Goal: Answer question/provide support: Answer question/provide support

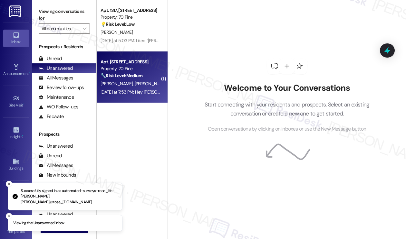
click at [142, 80] on div "Apt. [STREET_ADDRESS] Property: 70 Pine 🔧 Risk Level: Medium The resident is pr…" at bounding box center [130, 69] width 61 height 22
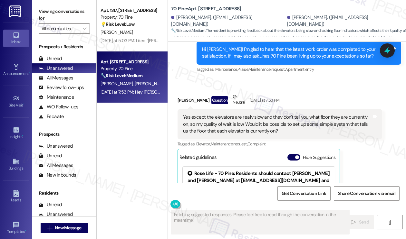
scroll to position [6424, 0]
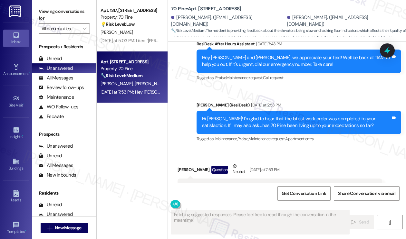
click at [203, 184] on div "Yes except the elevators are really slow and they don't tell you what floor the…" at bounding box center [277, 194] width 189 height 21
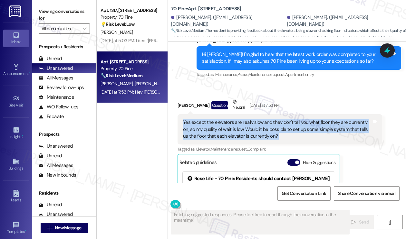
click at [308, 119] on div "Yes except the elevators are really slow and they don't tell you what floor the…" at bounding box center [277, 129] width 189 height 21
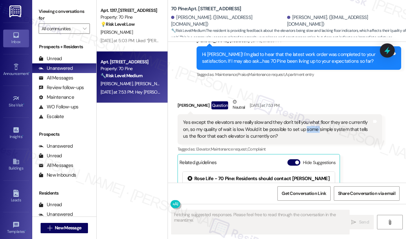
click at [308, 119] on div "Yes except the elevators are really slow and they don't tell you what floor the…" at bounding box center [277, 129] width 189 height 21
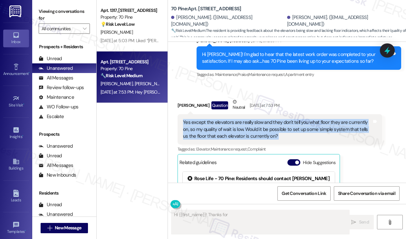
click at [308, 119] on div "Yes except the elevators are really slow and they don't tell you what floor the…" at bounding box center [277, 129] width 189 height 21
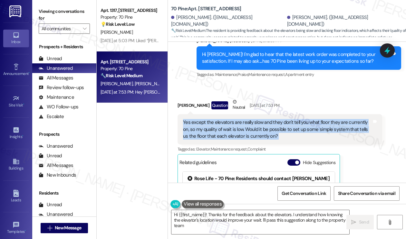
type textarea "Hi {{first_name}}! Thanks for the feedback about the elevators. I understand ho…"
click at [237, 119] on div "Yes except the elevators are really slow and they don't tell you what floor the…" at bounding box center [277, 129] width 189 height 21
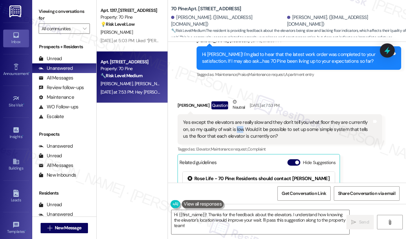
click at [237, 119] on div "Yes except the elevators are really slow and they don't tell you what floor the…" at bounding box center [277, 129] width 189 height 21
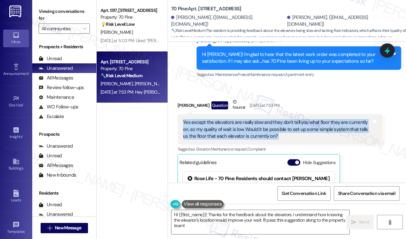
click at [237, 119] on div "Yes except the elevators are really slow and they don't tell you what floor the…" at bounding box center [277, 129] width 189 height 21
click at [281, 119] on div "Yes except the elevators are really slow and they don't tell you what floor the…" at bounding box center [277, 129] width 189 height 21
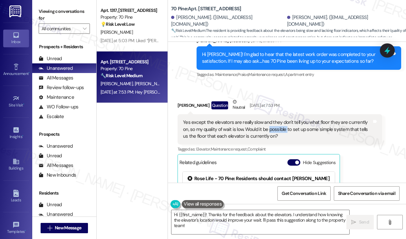
click at [281, 119] on div "Yes except the elevators are really slow and they don't tell you what floor the…" at bounding box center [277, 129] width 189 height 21
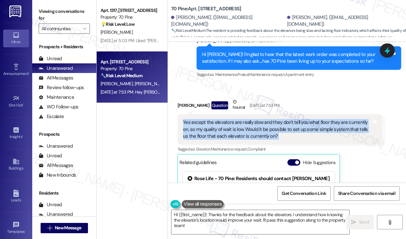
click at [281, 119] on div "Yes except the elevators are really slow and they don't tell you what floor the…" at bounding box center [277, 129] width 189 height 21
click at [226, 215] on textarea "Hi {{first_name}}! Thanks for the feedback about the elevators. I understand ho…" at bounding box center [260, 222] width 178 height 24
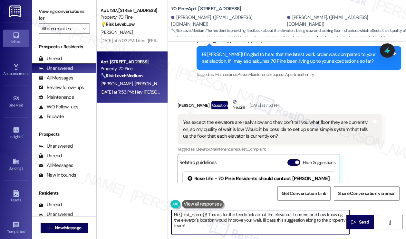
click at [226, 215] on textarea "Hi {{first_name}}! Thanks for the feedback about the elevators. I understand ho…" at bounding box center [260, 222] width 178 height 24
